Goal: Find specific page/section: Find specific page/section

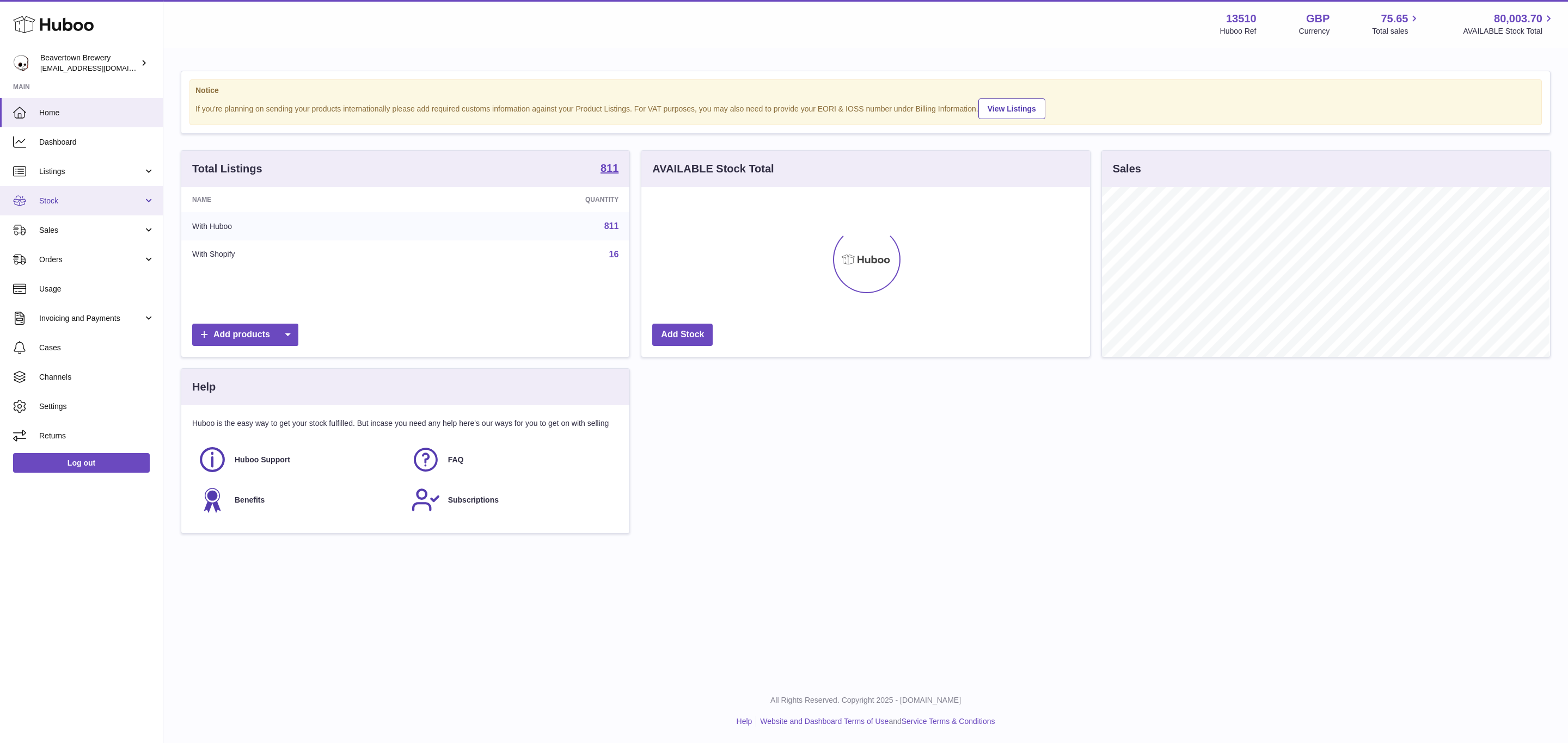
scroll to position [170, 447]
click at [65, 230] on span "Sales" at bounding box center [91, 231] width 104 height 11
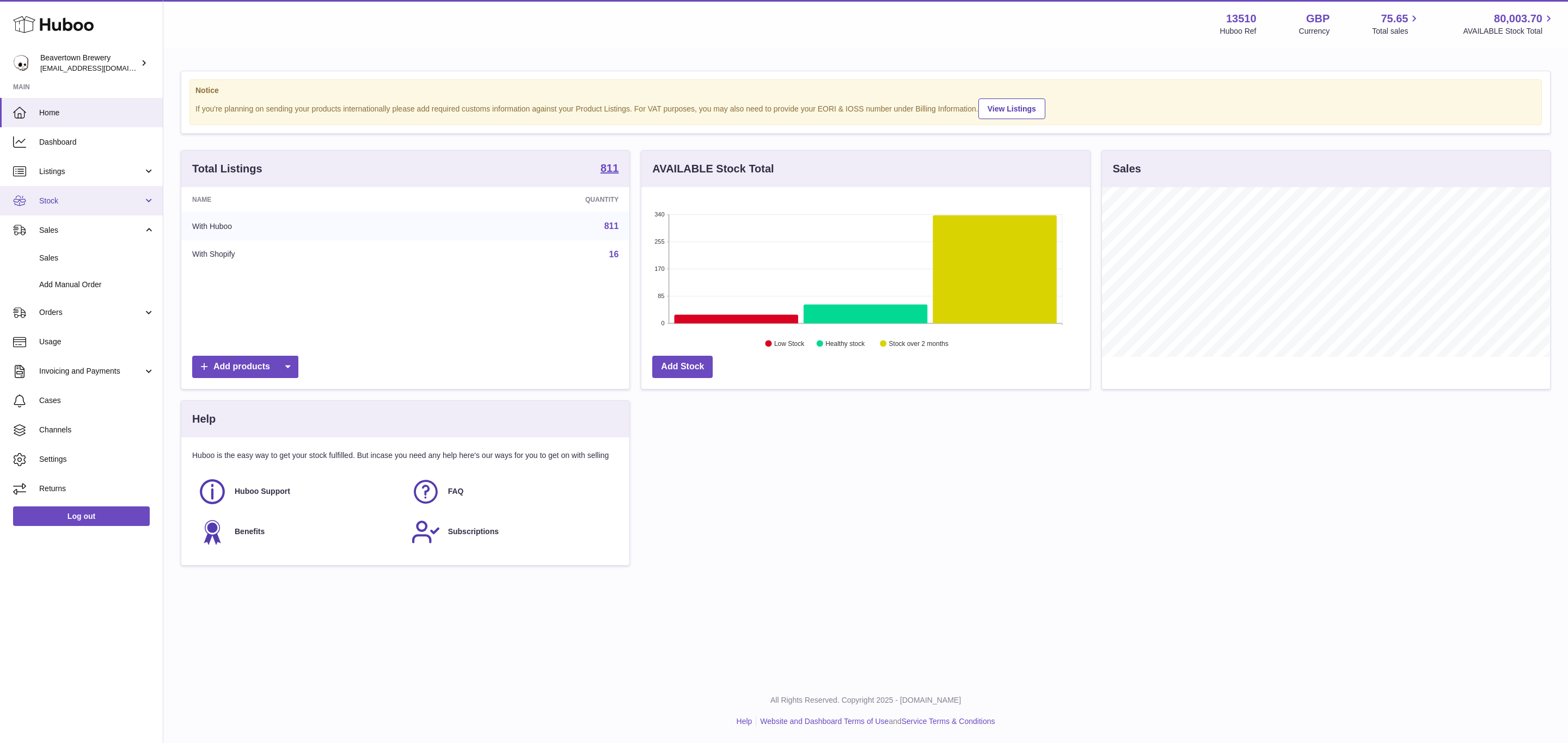
click at [58, 204] on span "Stock" at bounding box center [91, 201] width 104 height 11
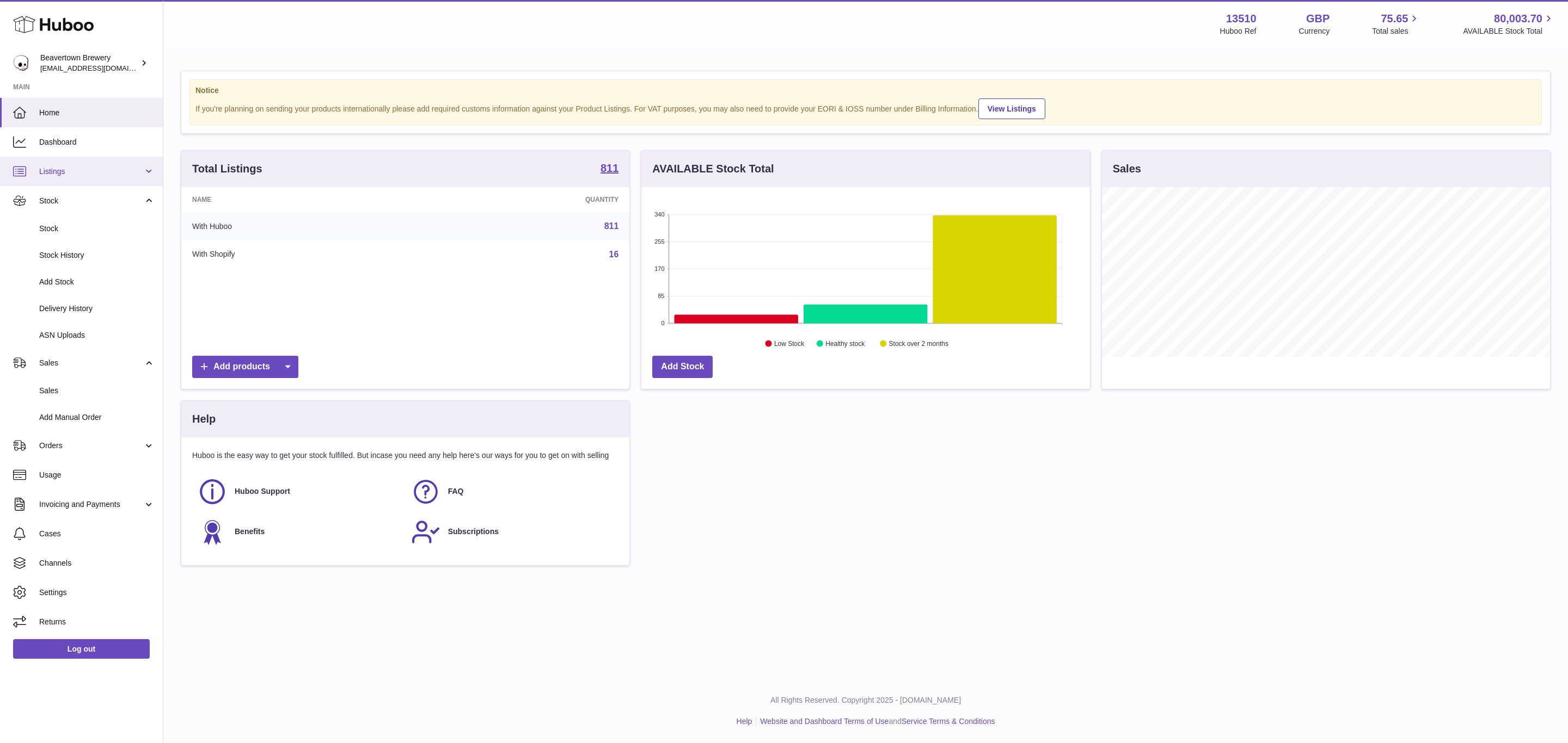
click at [57, 168] on span "Listings" at bounding box center [91, 172] width 104 height 11
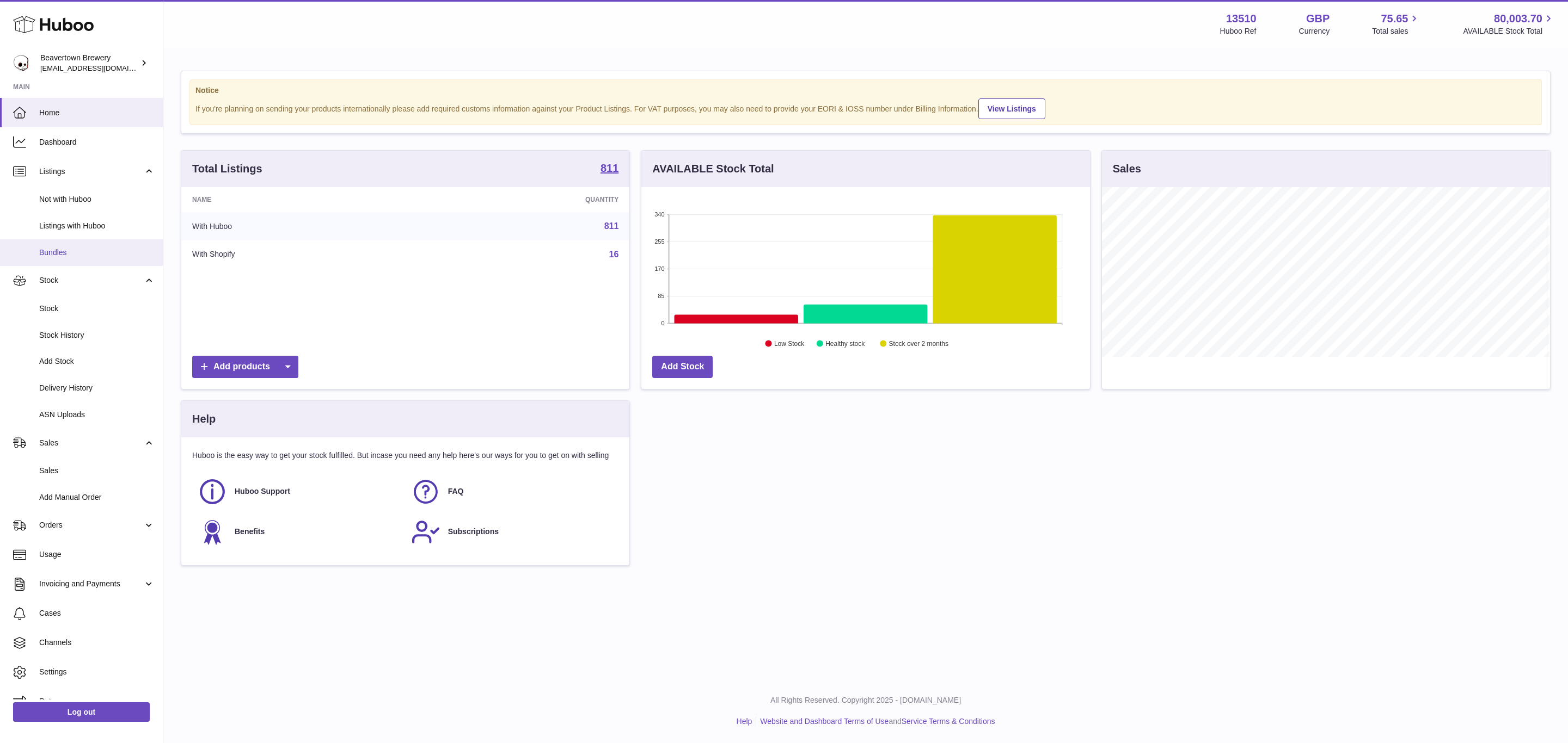
click at [73, 255] on span "Bundles" at bounding box center [96, 253] width 115 height 11
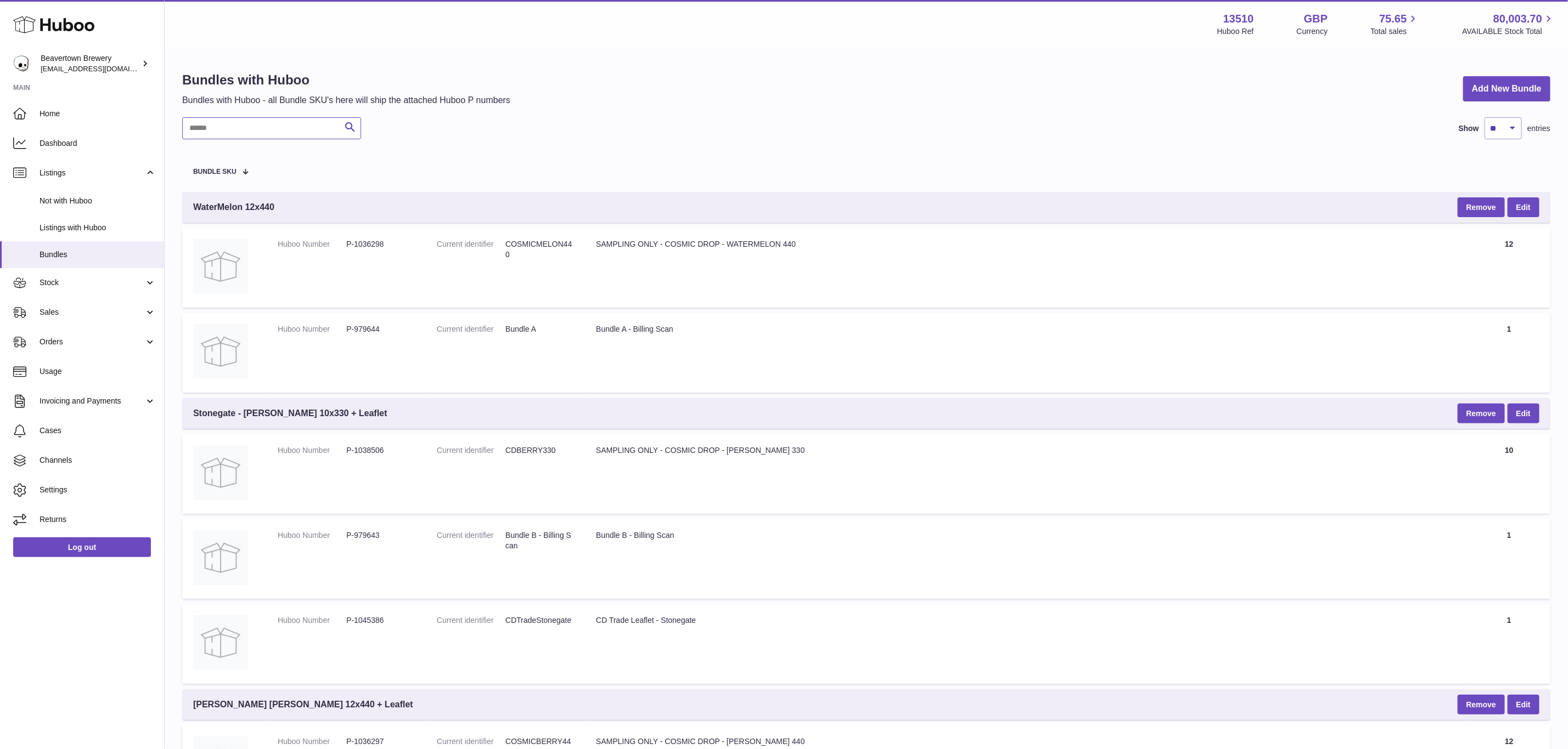
click at [226, 127] on input "text" at bounding box center [271, 128] width 179 height 22
paste input "********"
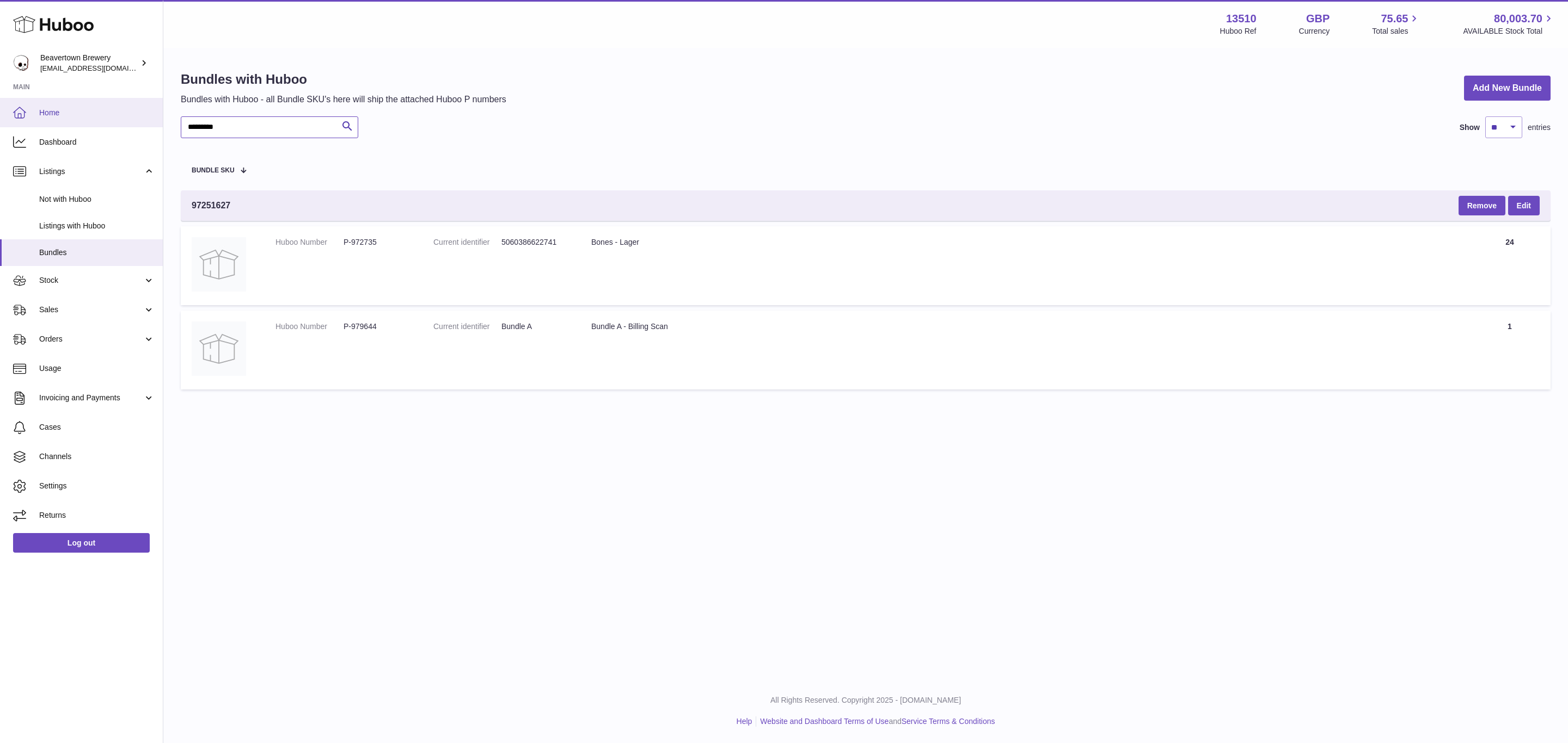
drag, startPoint x: 237, startPoint y: 126, endPoint x: 98, endPoint y: 125, distance: 139.0
click at [98, 125] on div "Huboo Beavertown Brewery internalAdmin-13510@internal.huboo.com Main Home Dashb…" at bounding box center [784, 372] width 1568 height 743
paste input "text"
type input "********"
